Goal: Task Accomplishment & Management: Manage account settings

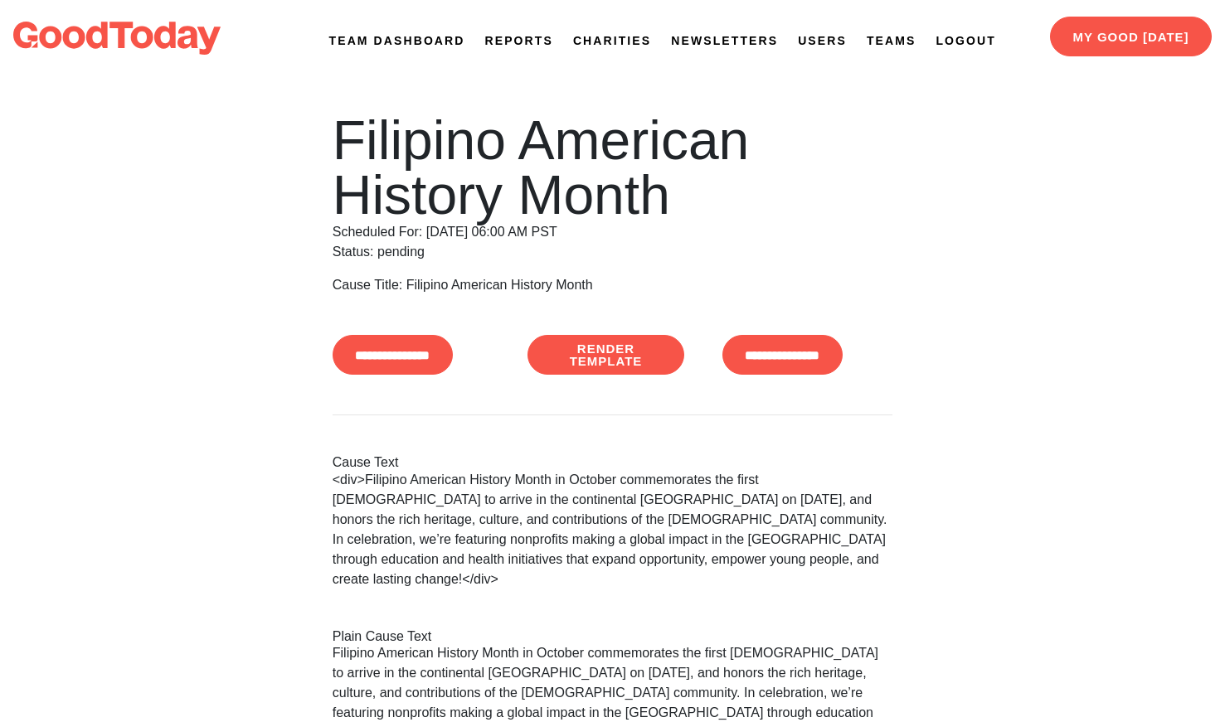
click at [744, 38] on link "Newsletters" at bounding box center [724, 40] width 107 height 17
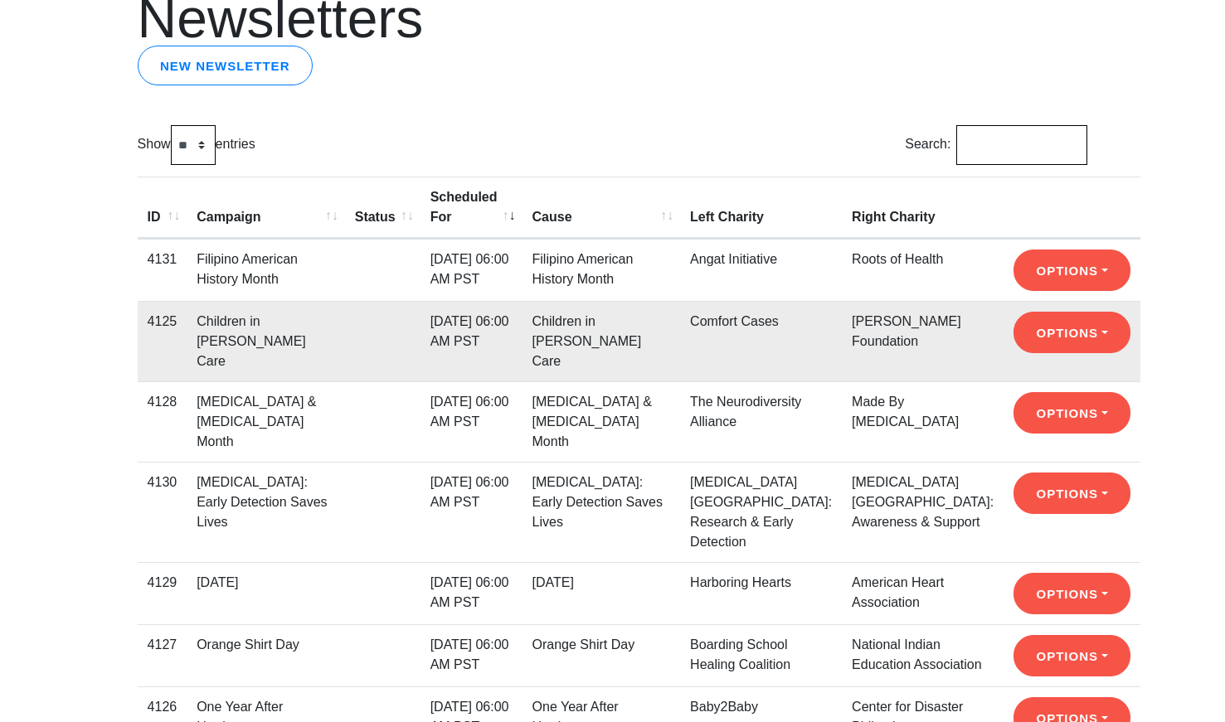
scroll to position [128, 0]
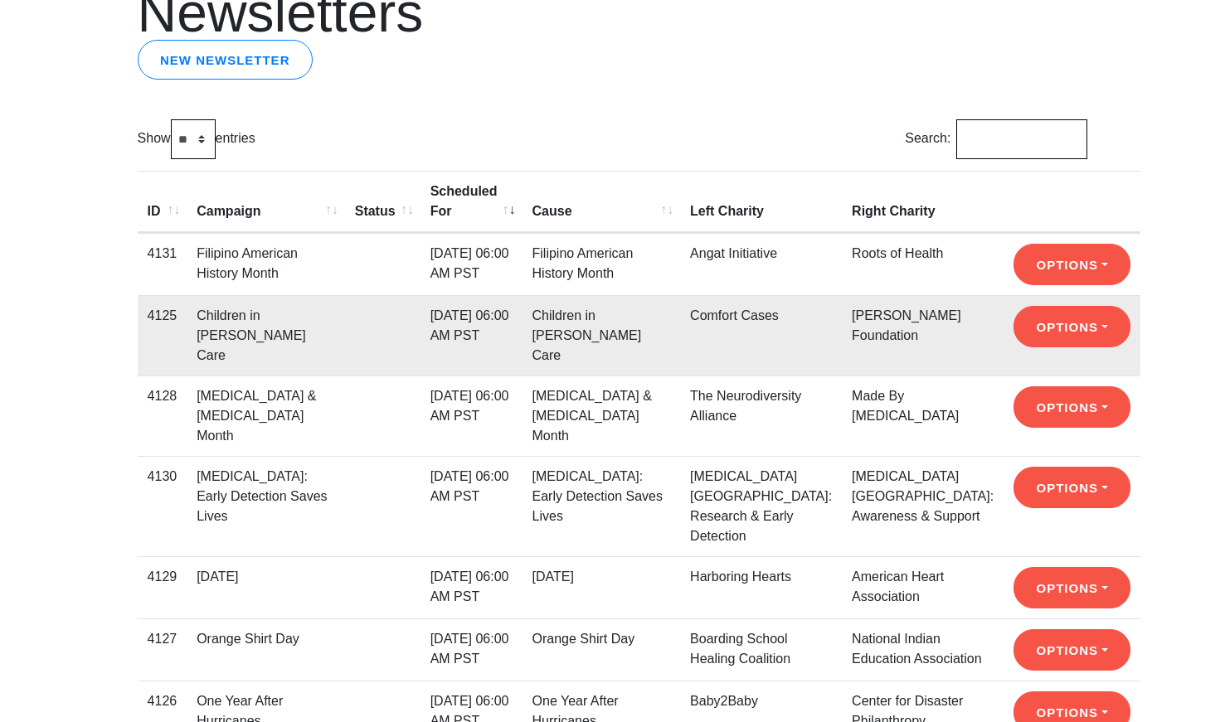
click at [727, 469] on link "[MEDICAL_DATA] [GEOGRAPHIC_DATA]: Research & Early Detection" at bounding box center [761, 506] width 142 height 74
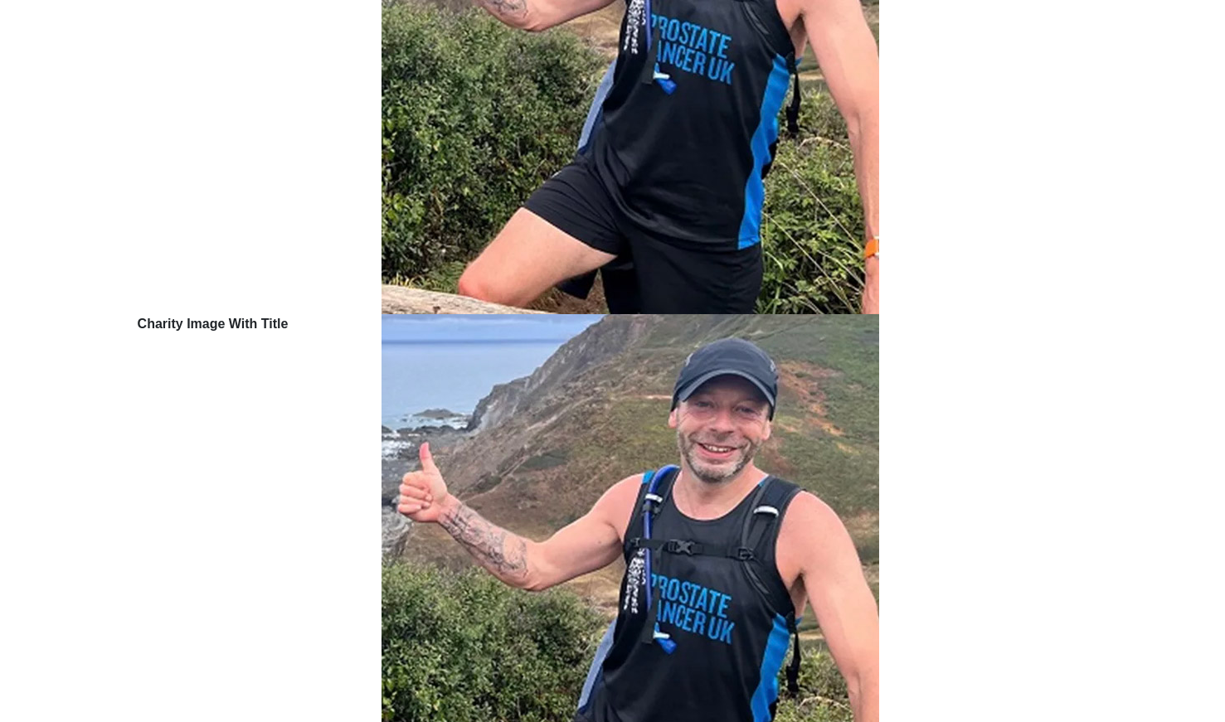
scroll to position [906, 0]
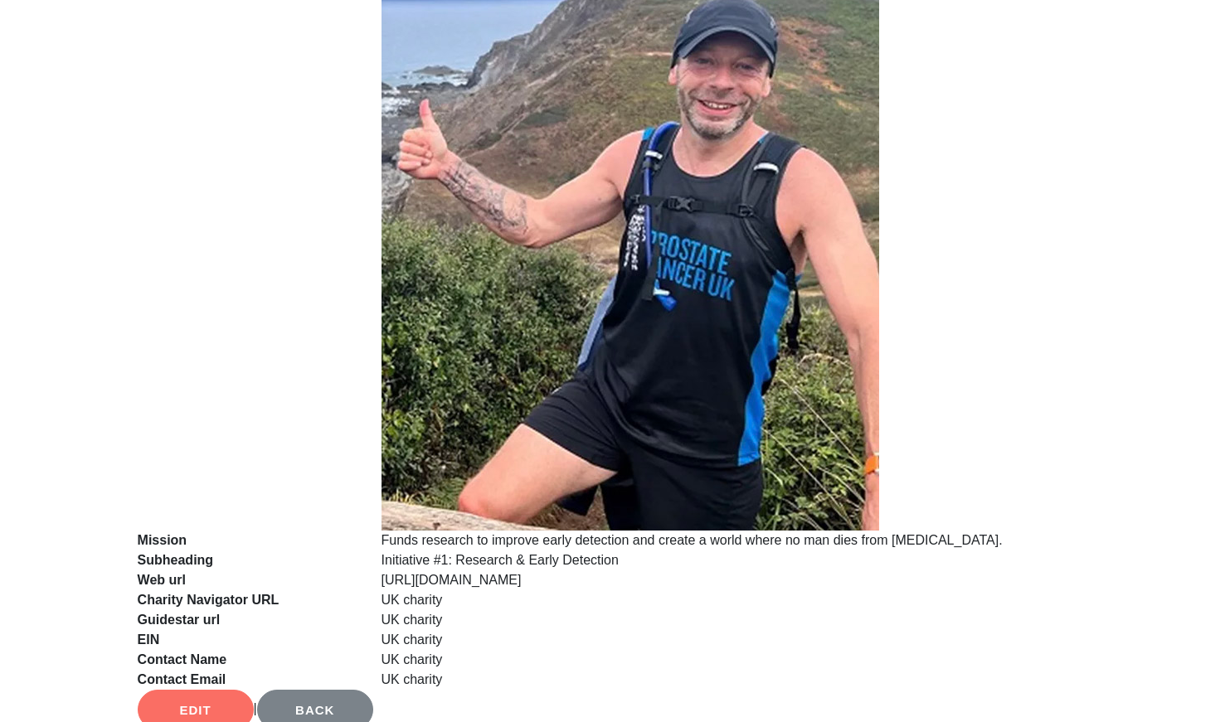
click at [214, 690] on link "Edit" at bounding box center [196, 710] width 116 height 40
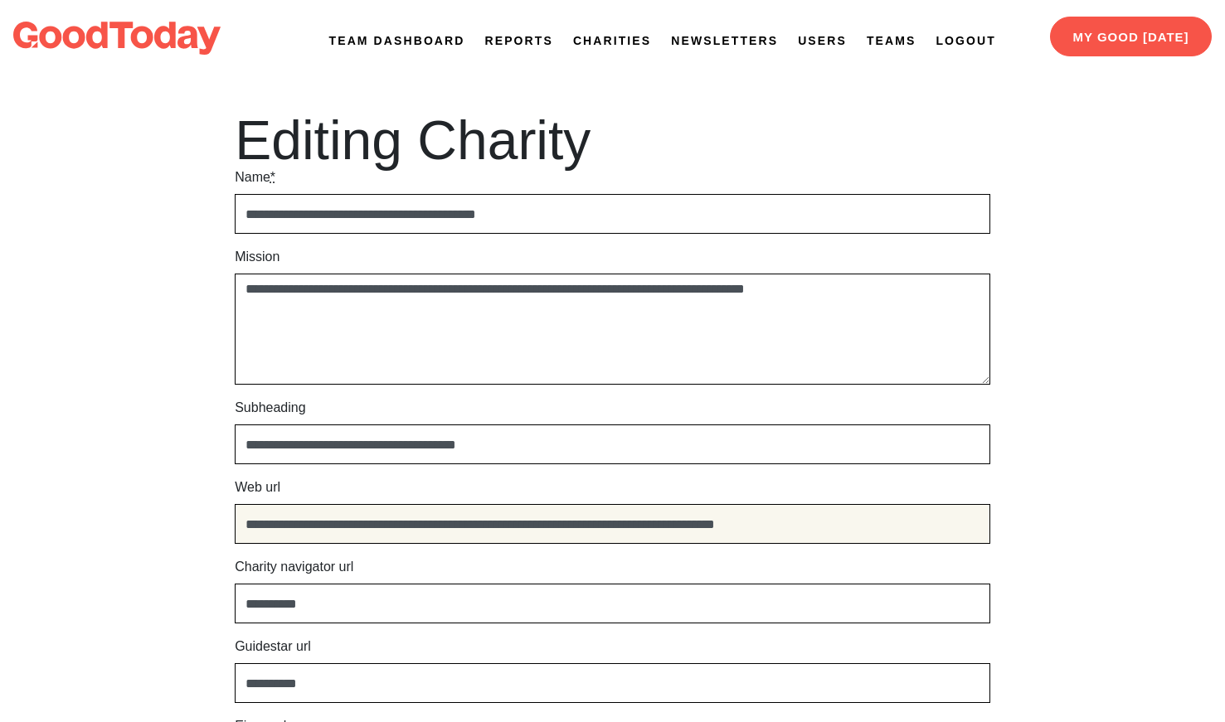
drag, startPoint x: 934, startPoint y: 532, endPoint x: 930, endPoint y: 469, distance: 64.0
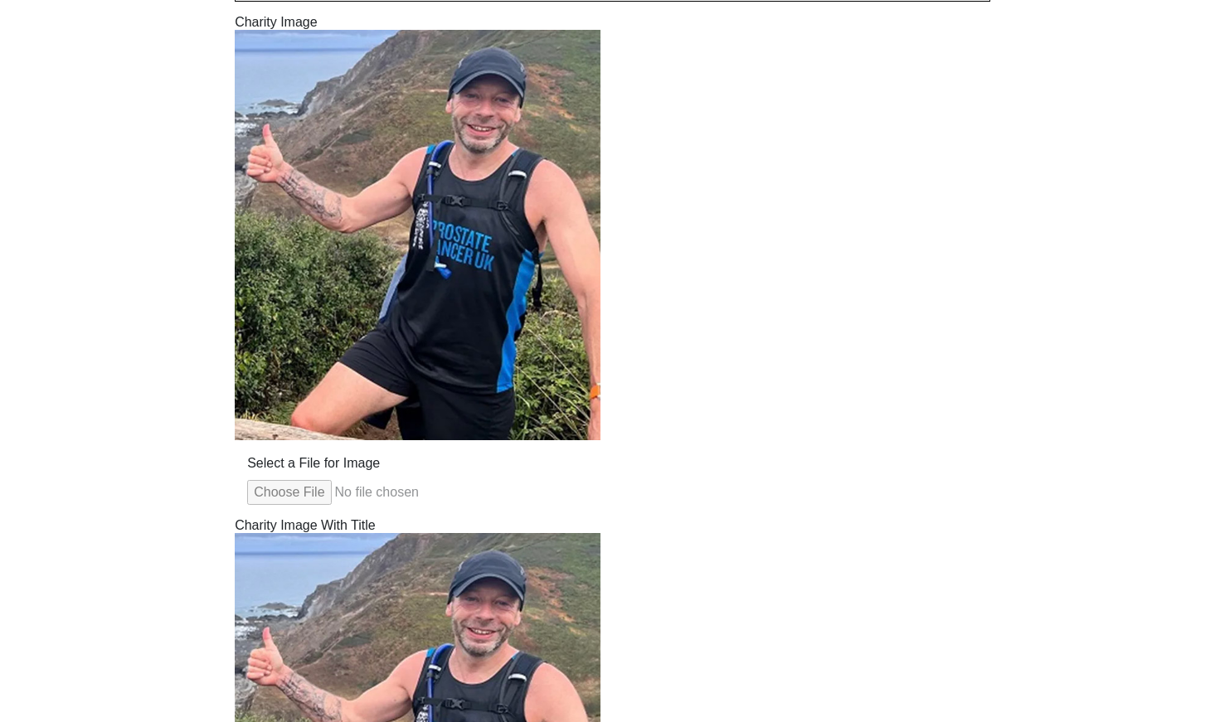
scroll to position [953, 0]
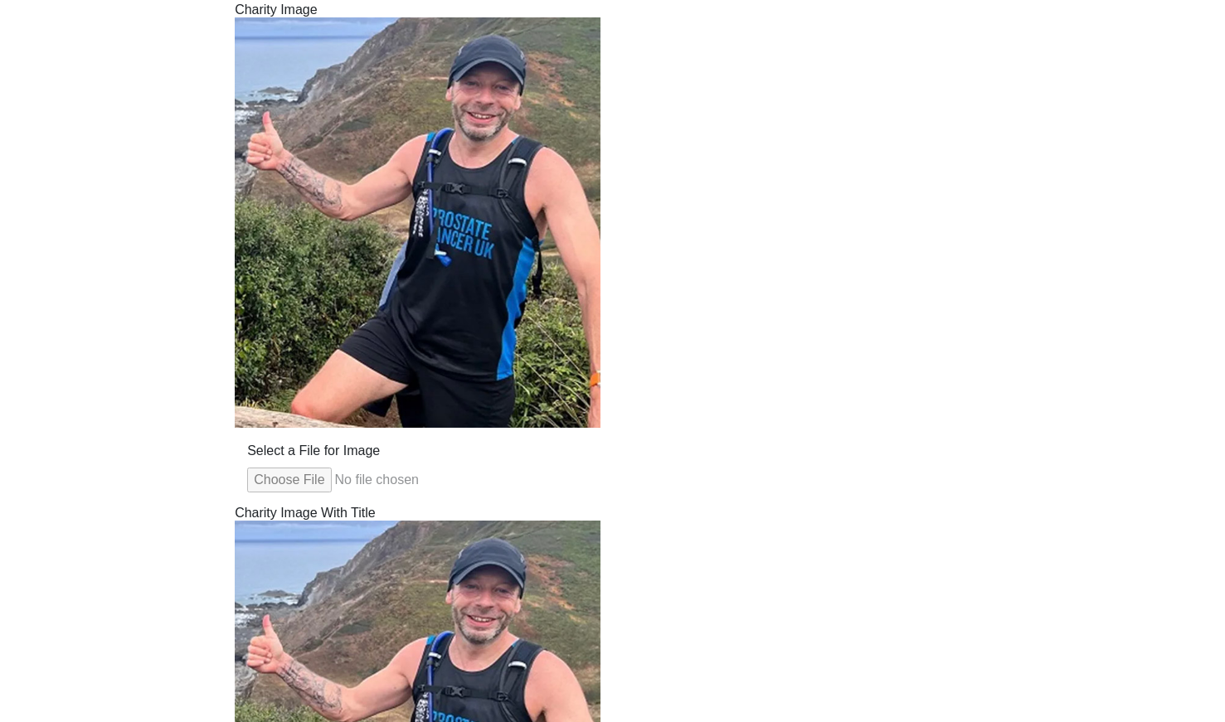
click at [290, 477] on input "Select a File for Image" at bounding box center [417, 480] width 340 height 25
type input "**********"
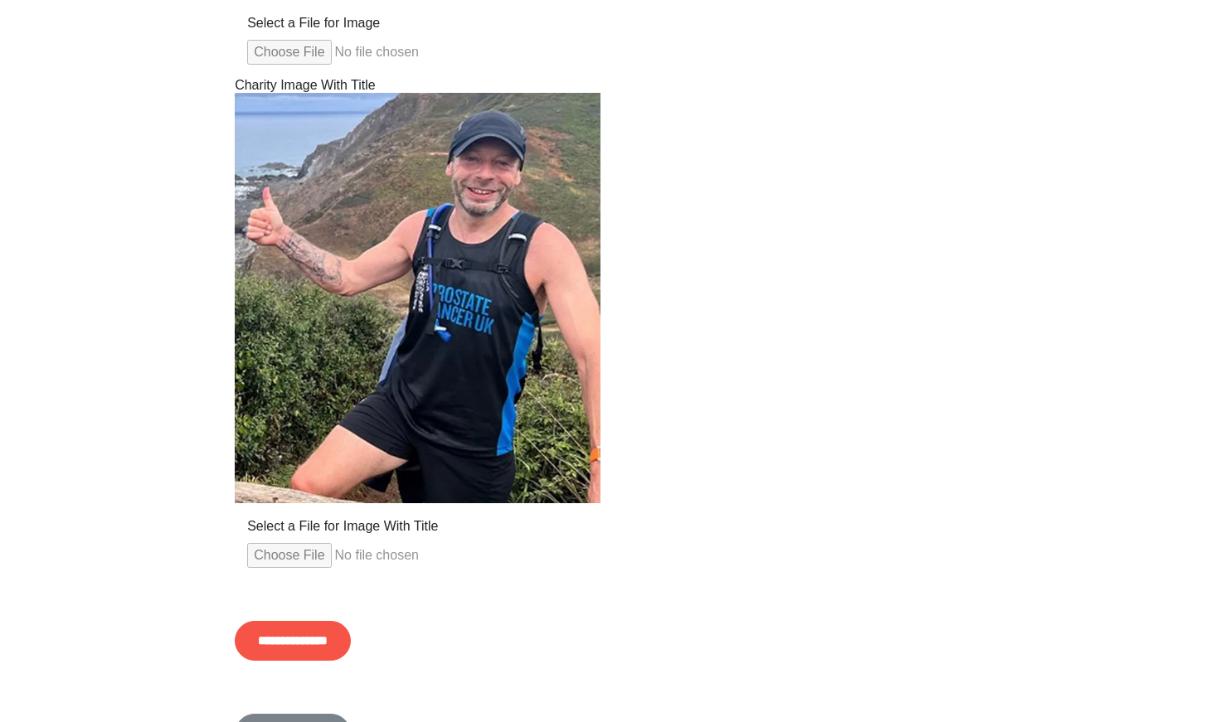
scroll to position [1477, 0]
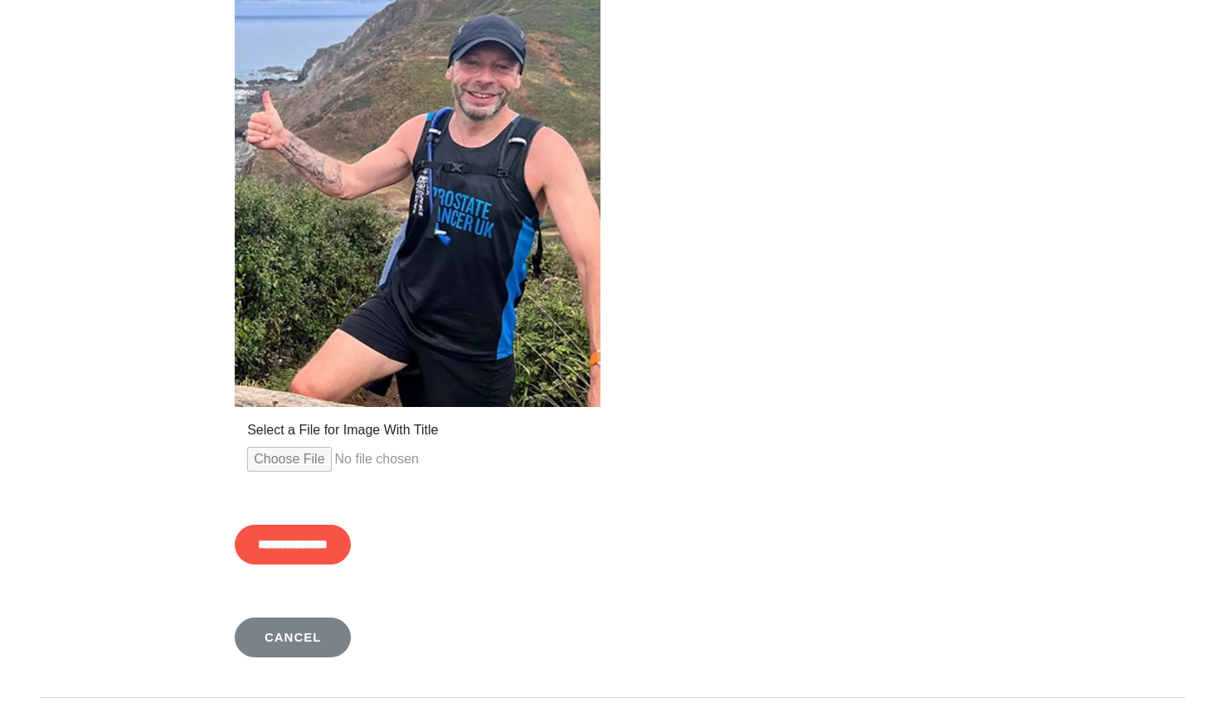
click at [294, 467] on input "Select a File for Image With Title" at bounding box center [417, 459] width 340 height 25
type input "**********"
click at [300, 552] on input "**********" at bounding box center [293, 545] width 116 height 40
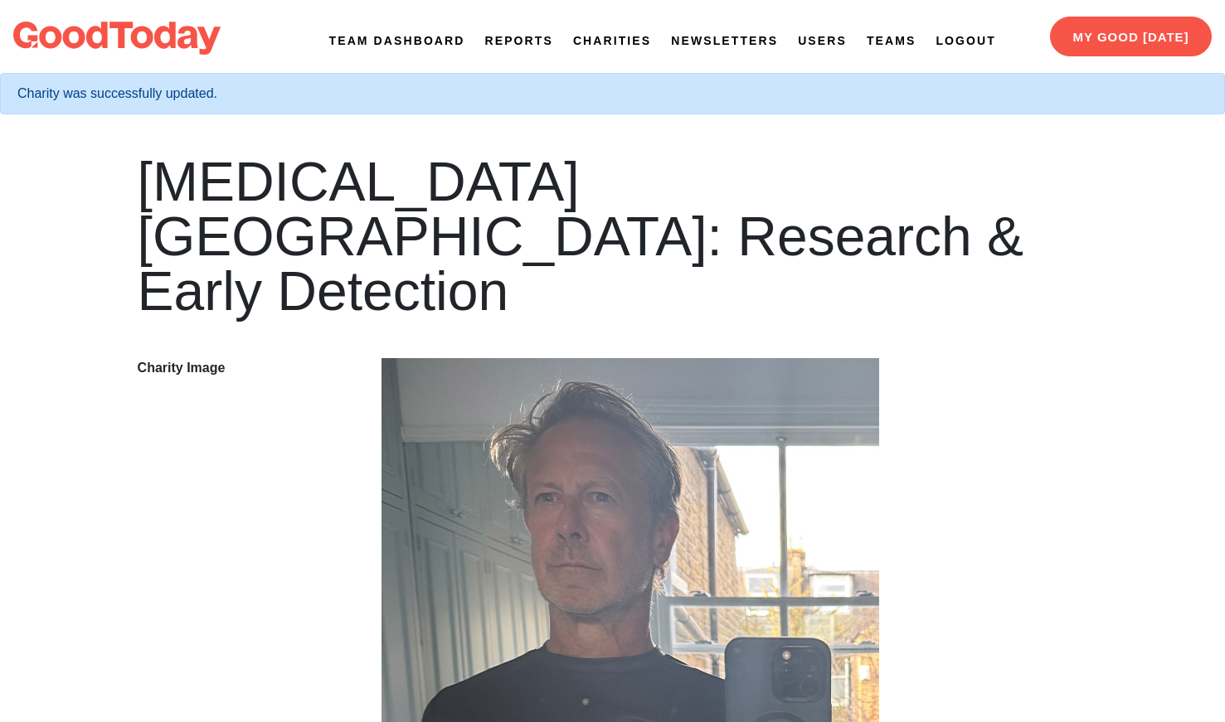
click at [707, 43] on link "Newsletters" at bounding box center [724, 40] width 107 height 17
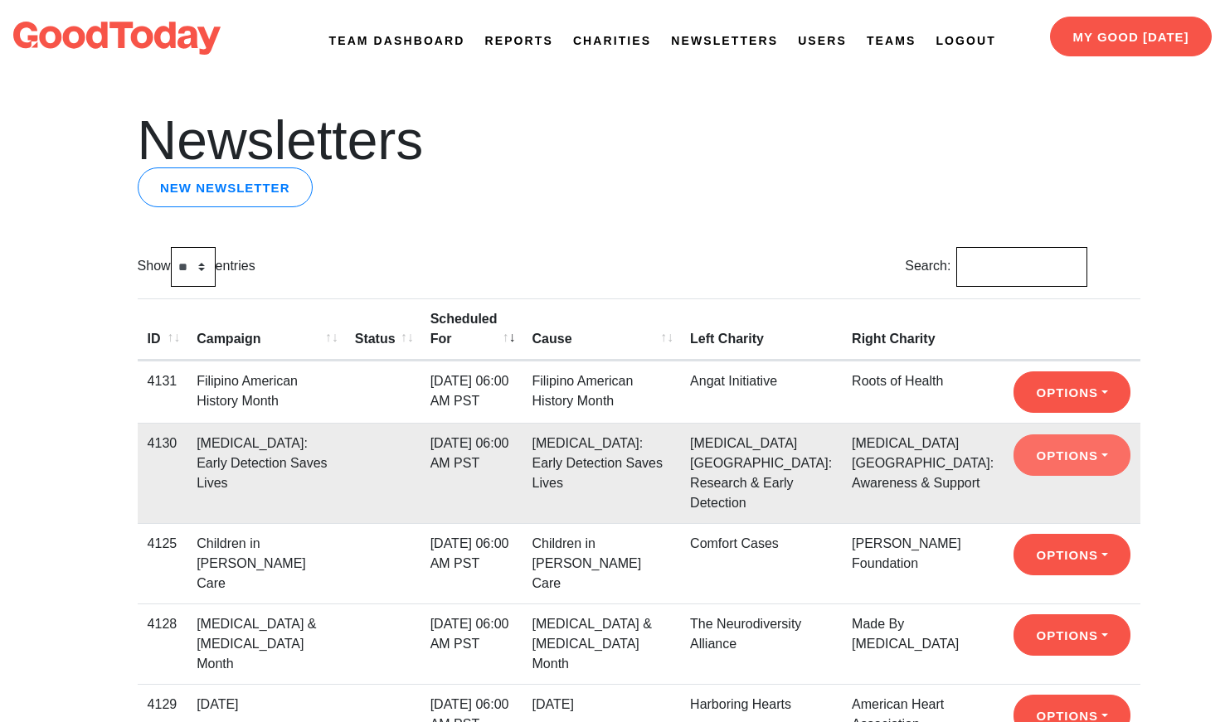
click at [1014, 476] on button "Options" at bounding box center [1072, 455] width 117 height 41
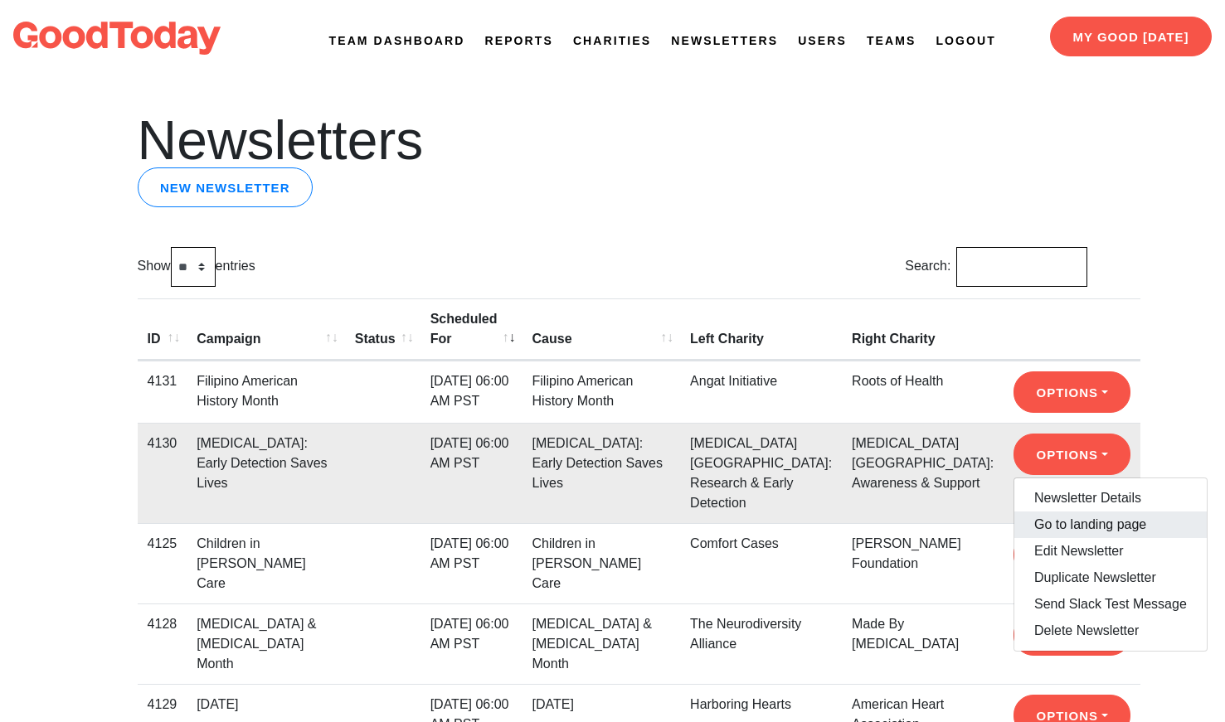
click at [1014, 538] on link "Go to landing page" at bounding box center [1110, 525] width 192 height 27
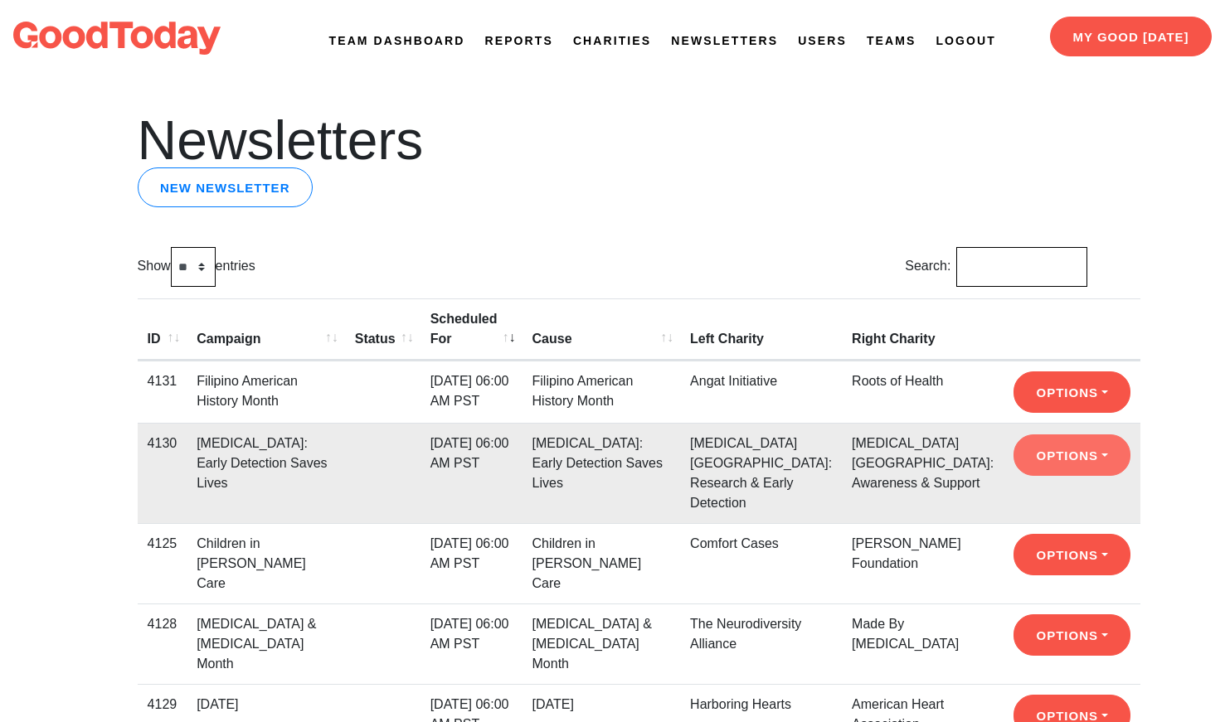
click at [1014, 474] on button "Options" at bounding box center [1072, 455] width 117 height 41
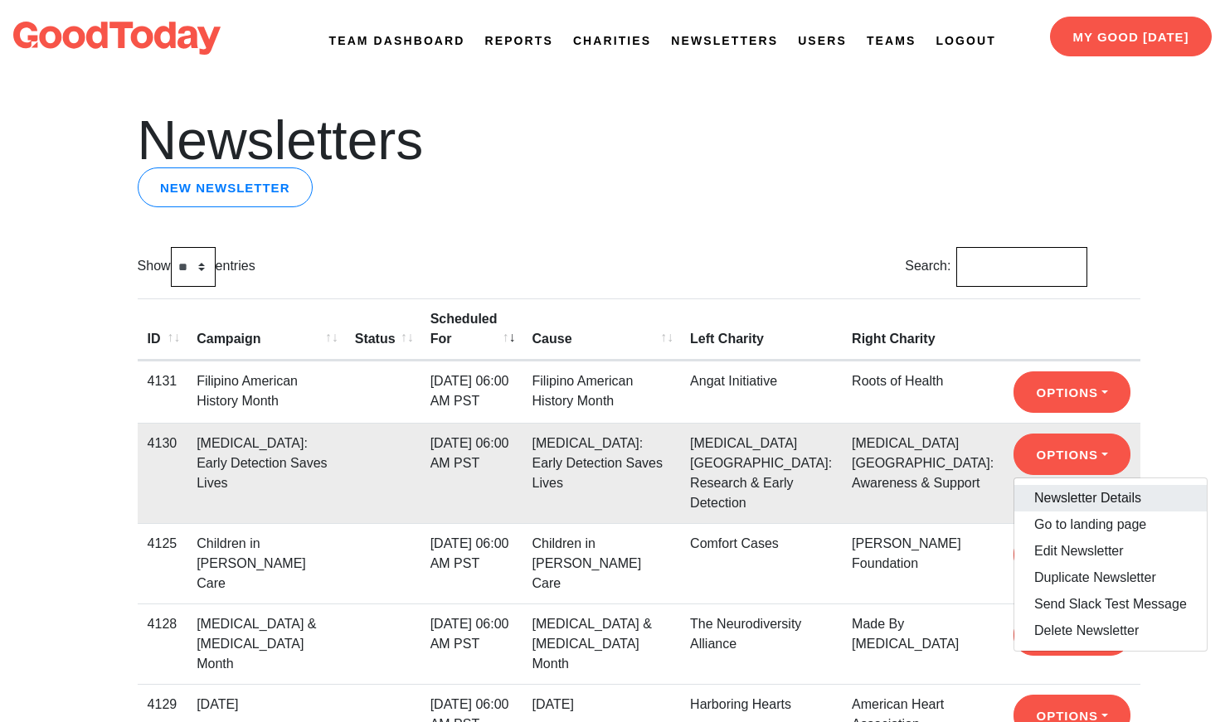
click at [1014, 512] on link "Newsletter Details" at bounding box center [1110, 498] width 192 height 27
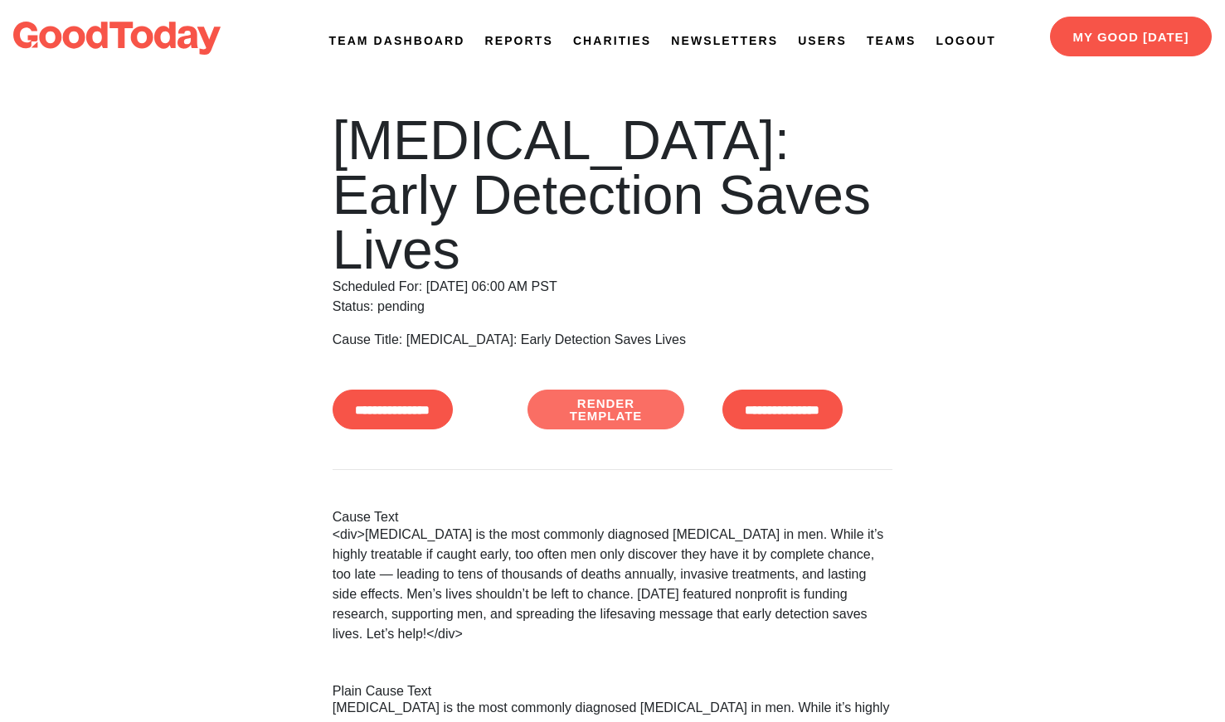
click at [586, 390] on link "Render Template" at bounding box center [605, 410] width 157 height 40
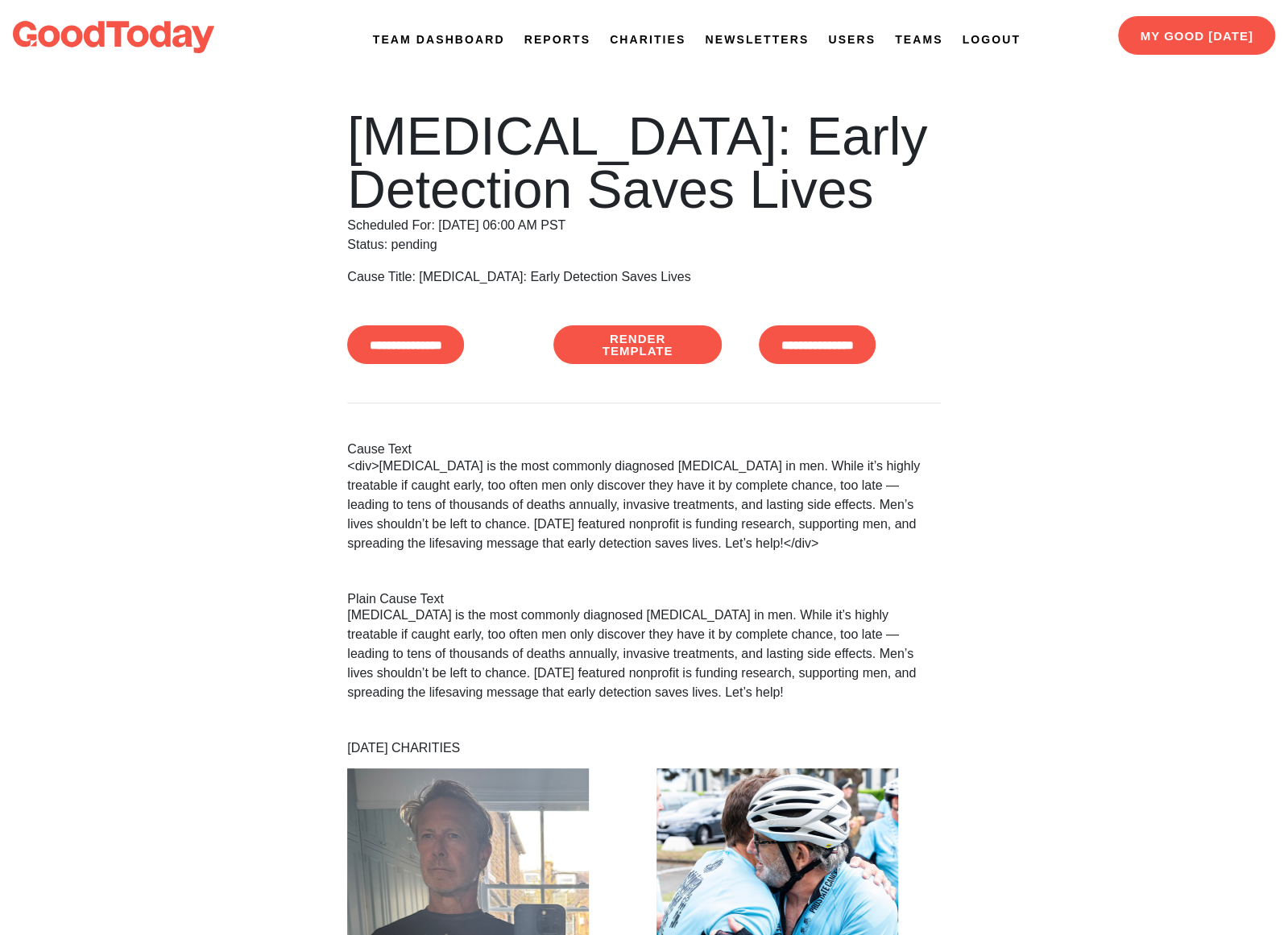
click at [739, 39] on link "Newsletters" at bounding box center [757, 39] width 104 height 17
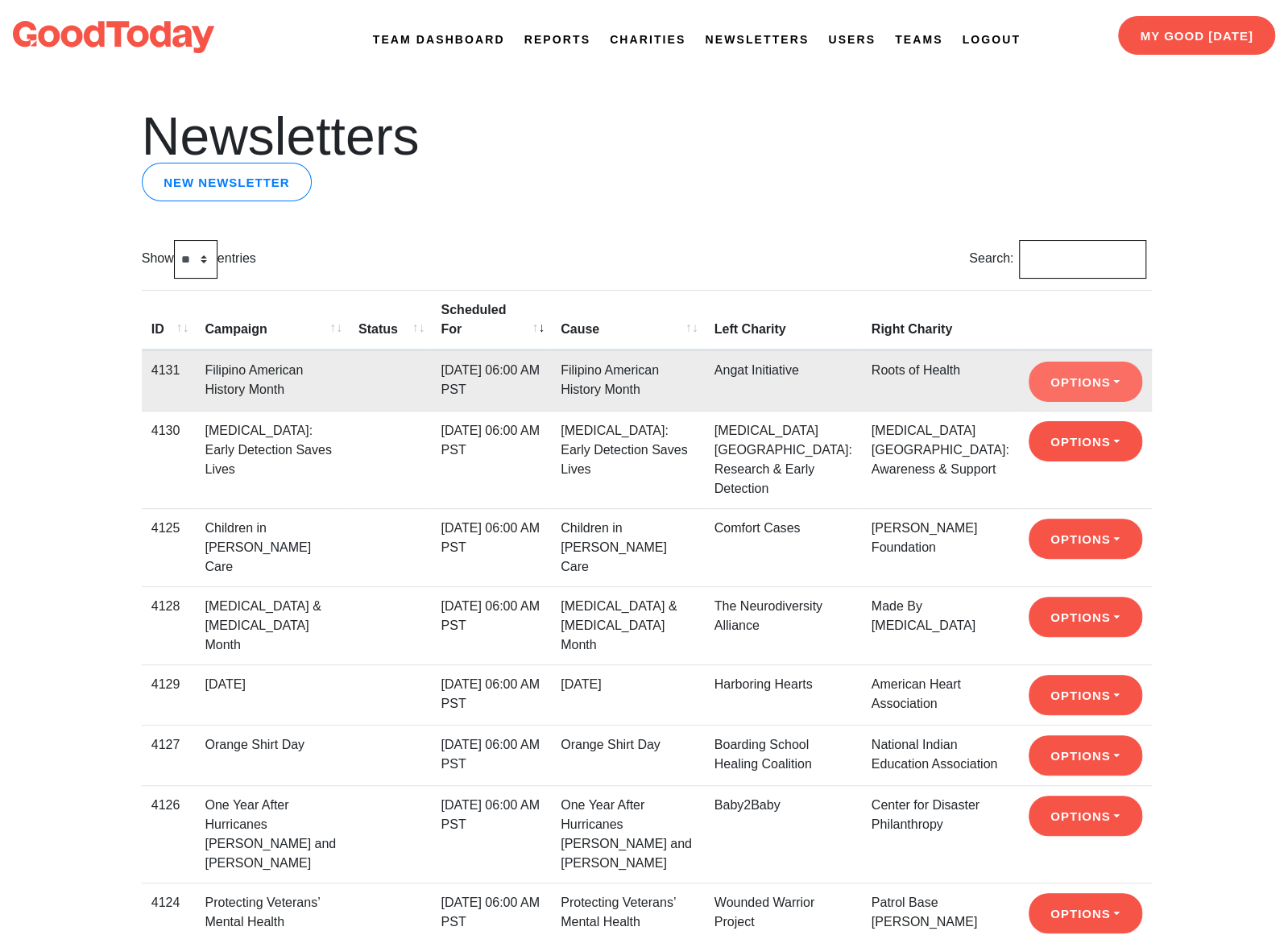
click at [1088, 365] on button "Options" at bounding box center [1085, 381] width 114 height 40
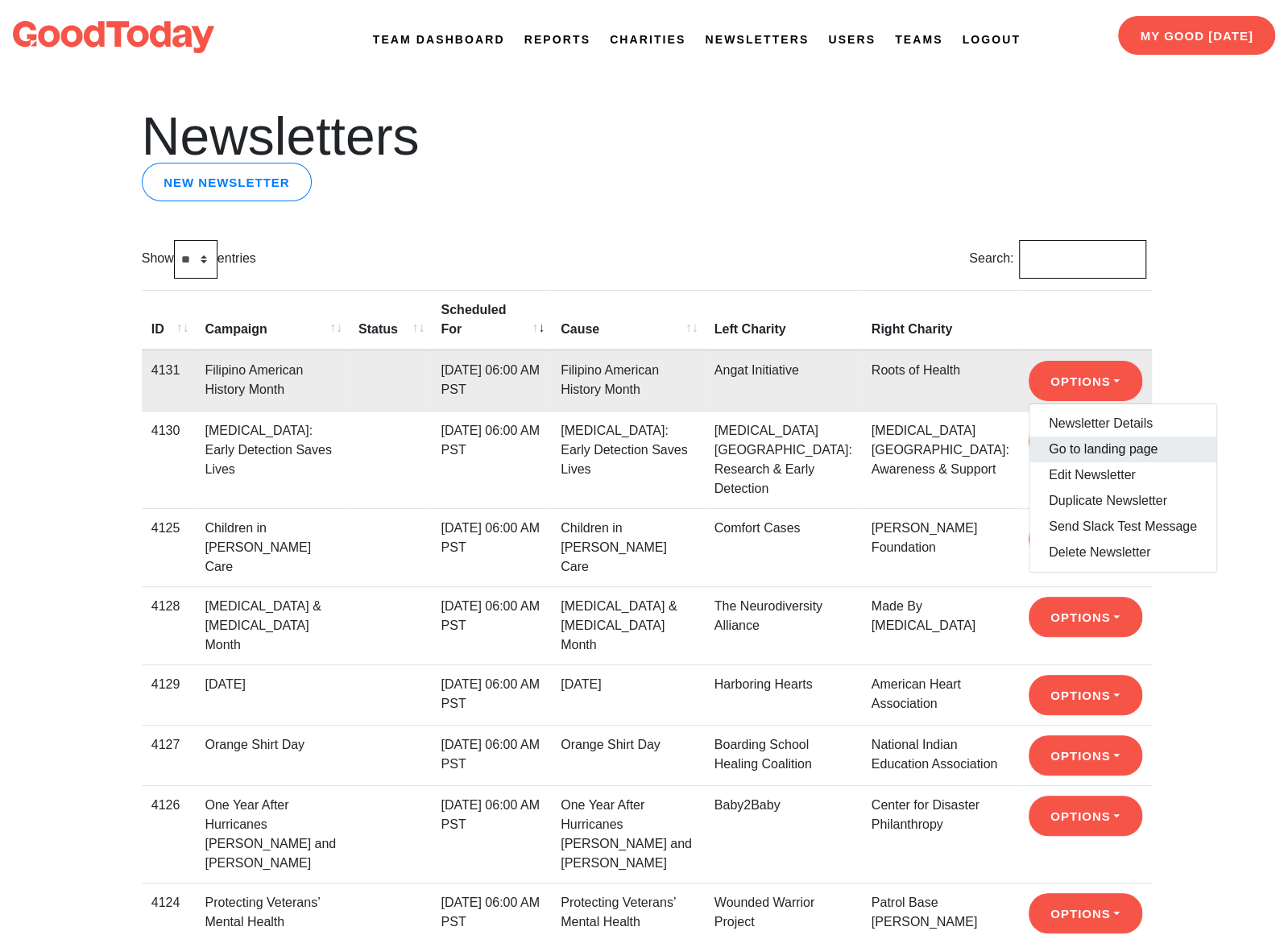
click at [1090, 437] on link "Go to landing page" at bounding box center [1123, 450] width 186 height 26
